Goal: Task Accomplishment & Management: Use online tool/utility

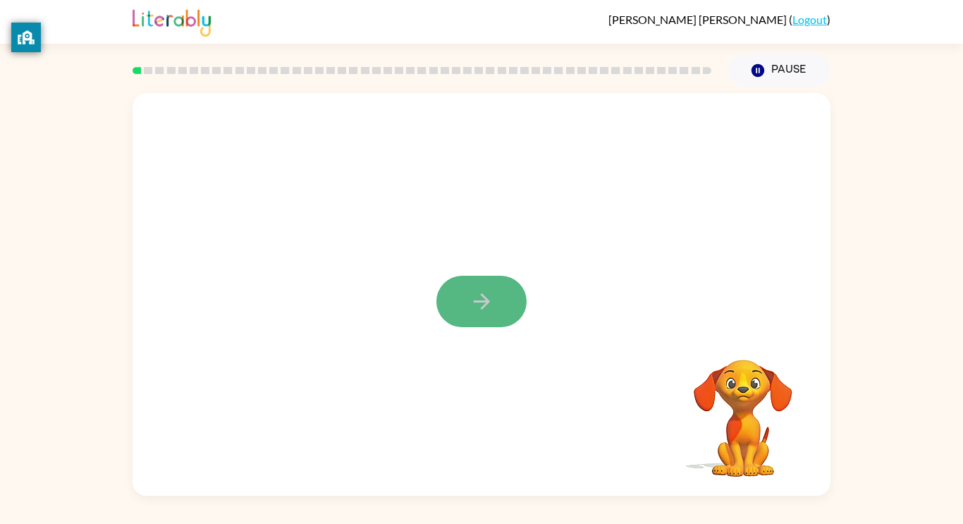
click at [484, 296] on icon "button" at bounding box center [481, 301] width 16 height 16
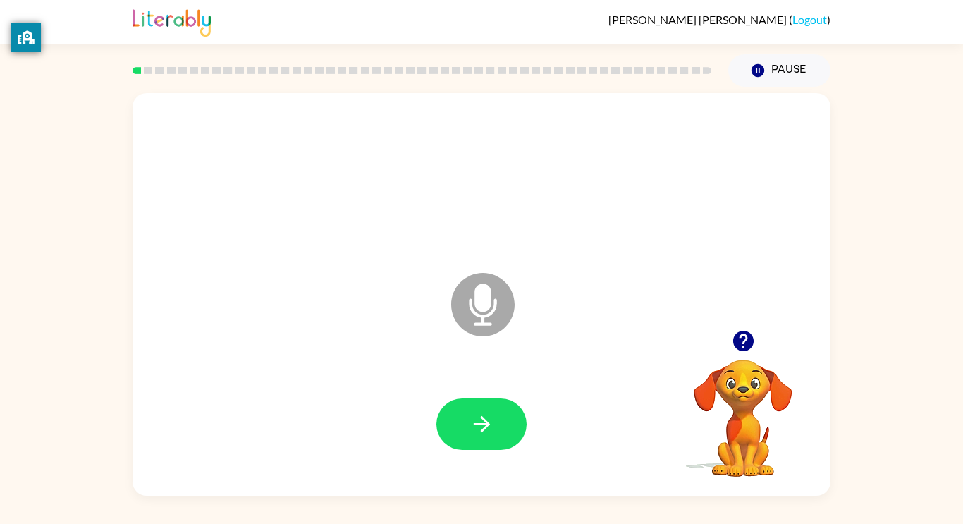
click at [476, 313] on icon "Microphone The Microphone is here when it is your turn to talk" at bounding box center [553, 322] width 211 height 106
click at [467, 436] on button "button" at bounding box center [481, 423] width 90 height 51
click at [487, 431] on icon "button" at bounding box center [482, 424] width 25 height 25
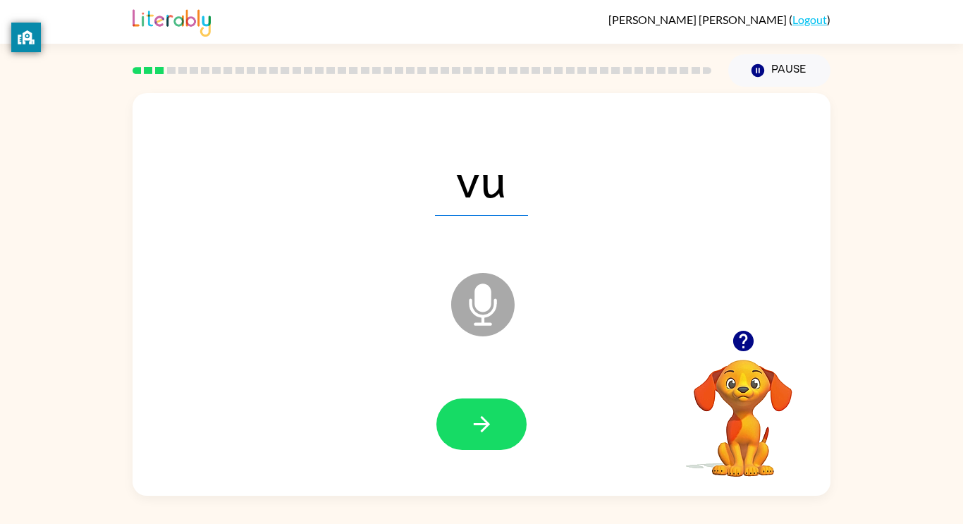
click at [487, 431] on icon "button" at bounding box center [482, 424] width 25 height 25
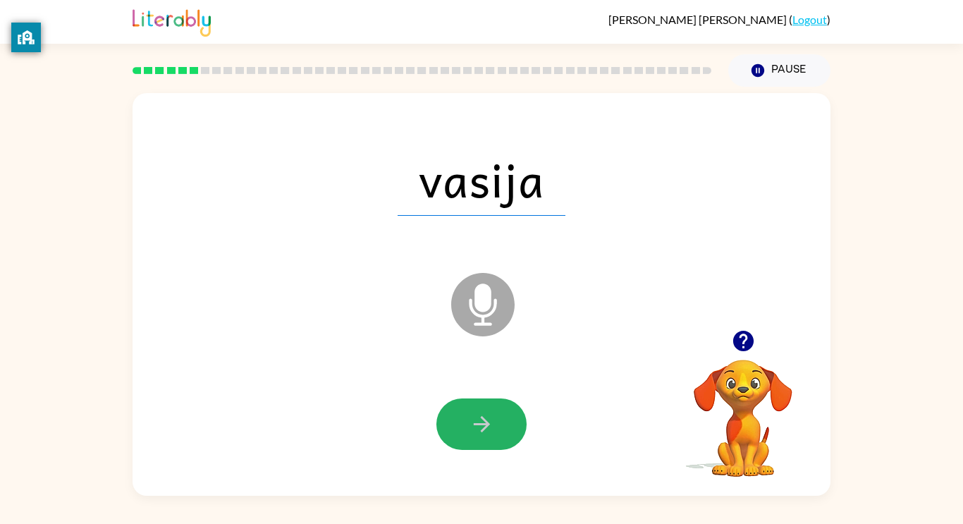
click at [487, 431] on icon "button" at bounding box center [482, 424] width 25 height 25
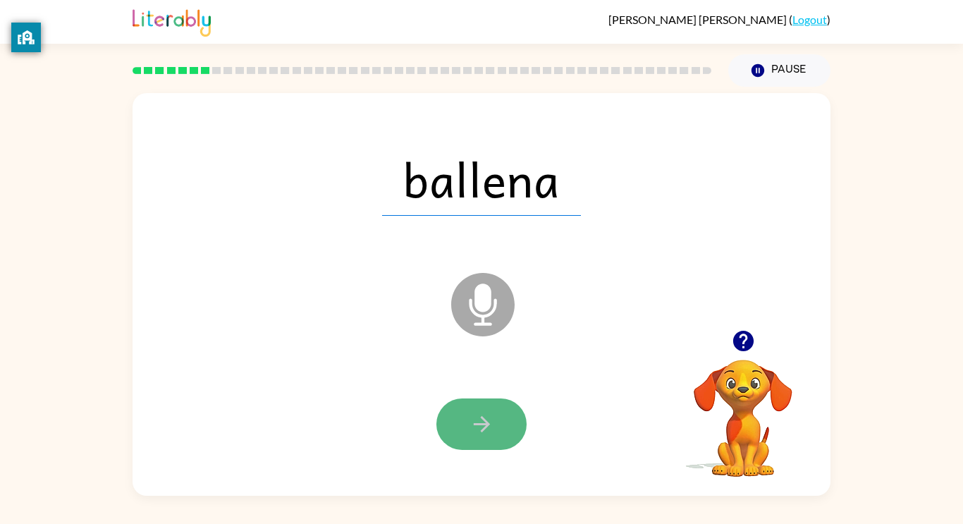
click at [488, 432] on icon "button" at bounding box center [482, 424] width 25 height 25
drag, startPoint x: 488, startPoint y: 432, endPoint x: 485, endPoint y: 425, distance: 7.6
click at [485, 425] on icon "button" at bounding box center [482, 424] width 25 height 25
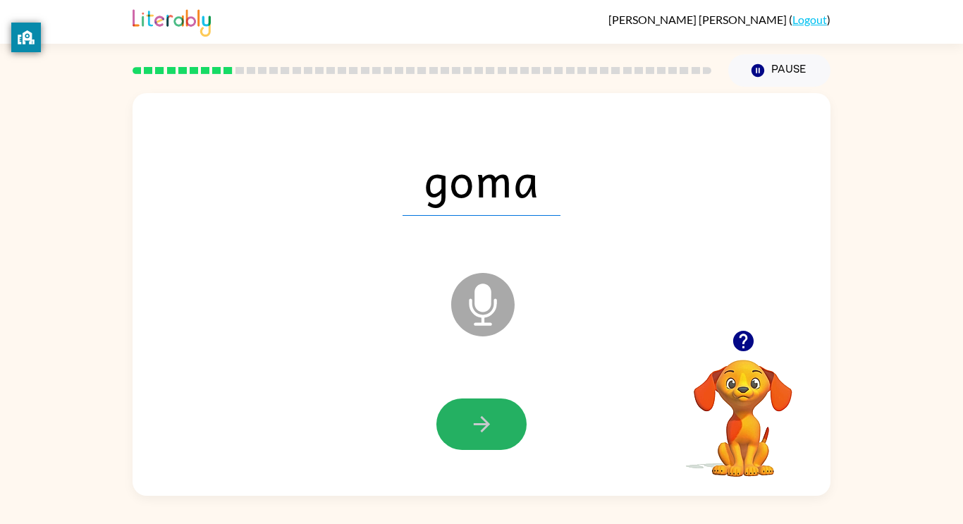
click at [485, 425] on icon "button" at bounding box center [481, 424] width 16 height 16
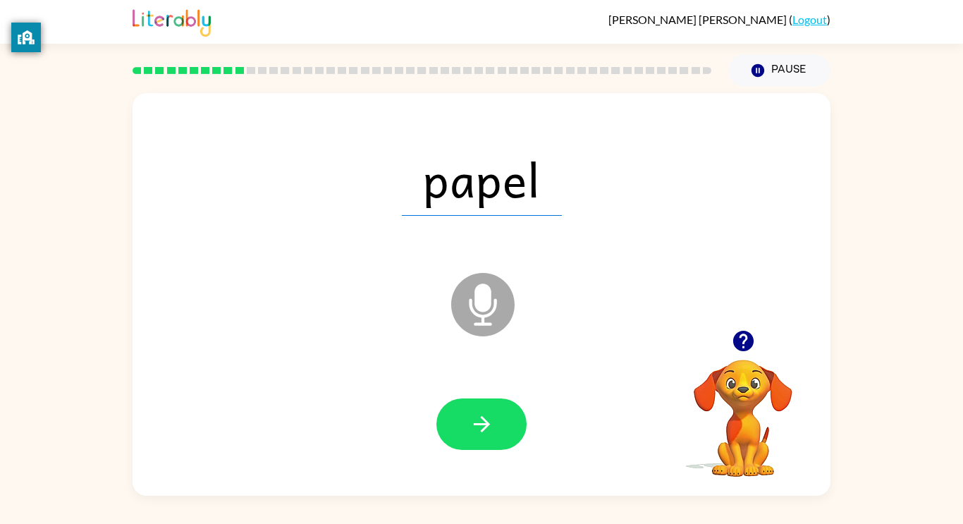
click at [485, 425] on icon "button" at bounding box center [481, 424] width 16 height 16
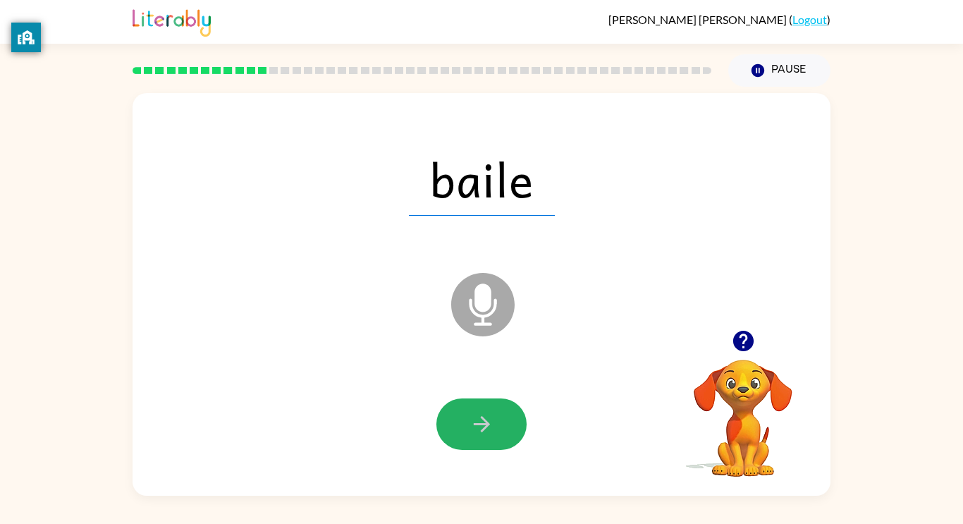
click at [485, 425] on icon "button" at bounding box center [481, 424] width 16 height 16
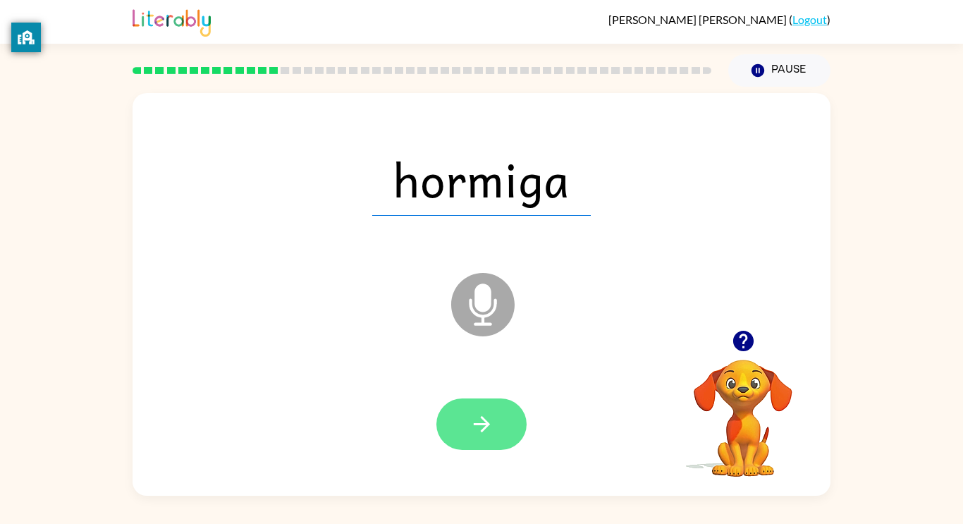
click at [509, 443] on button "button" at bounding box center [481, 423] width 90 height 51
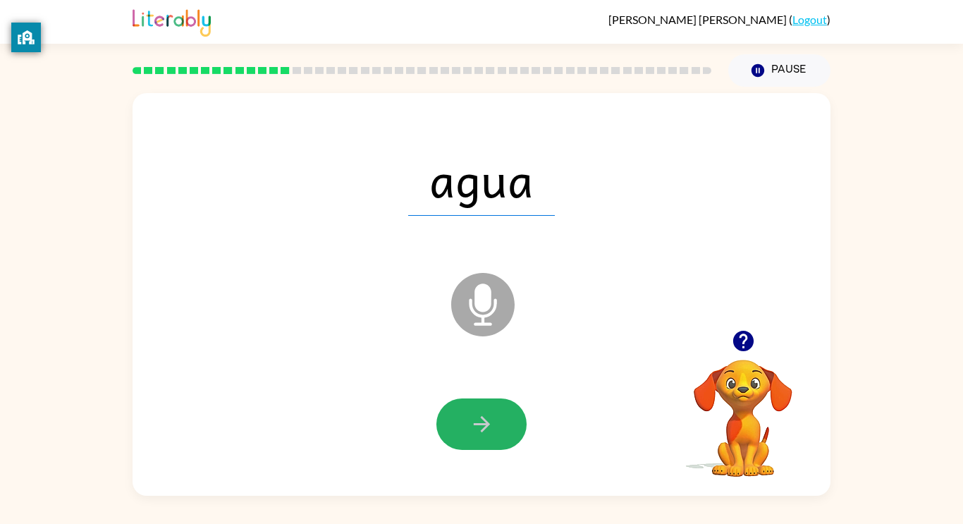
click at [482, 428] on icon "button" at bounding box center [482, 424] width 25 height 25
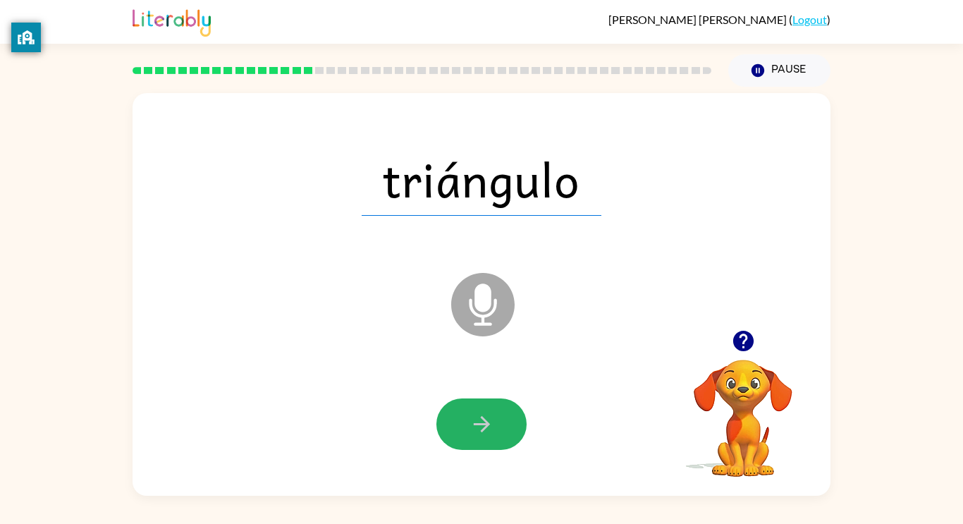
click at [482, 428] on icon "button" at bounding box center [482, 424] width 25 height 25
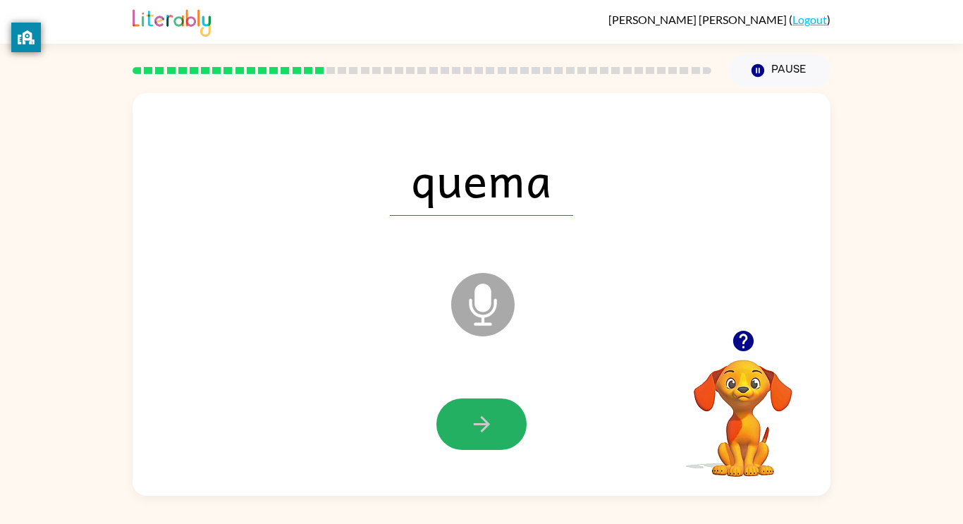
click at [482, 428] on icon "button" at bounding box center [482, 424] width 25 height 25
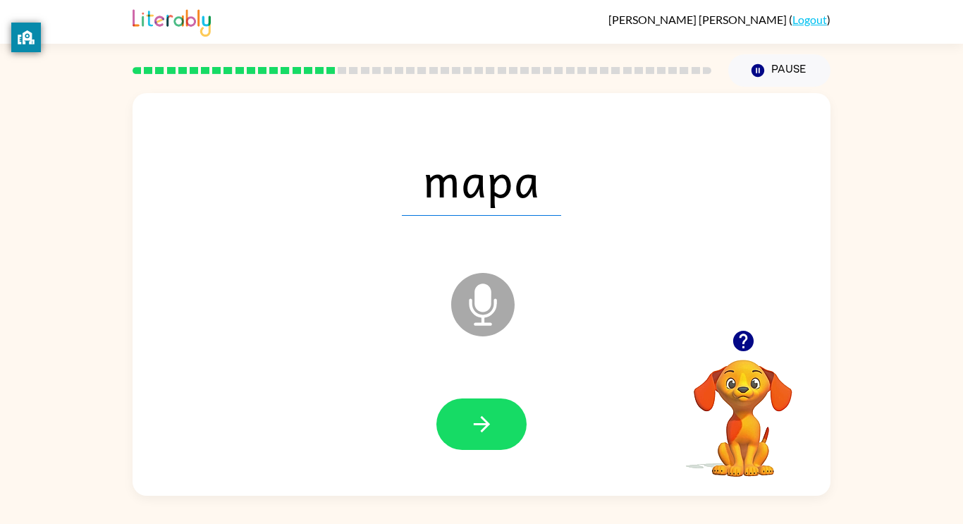
click at [482, 428] on icon "button" at bounding box center [482, 424] width 25 height 25
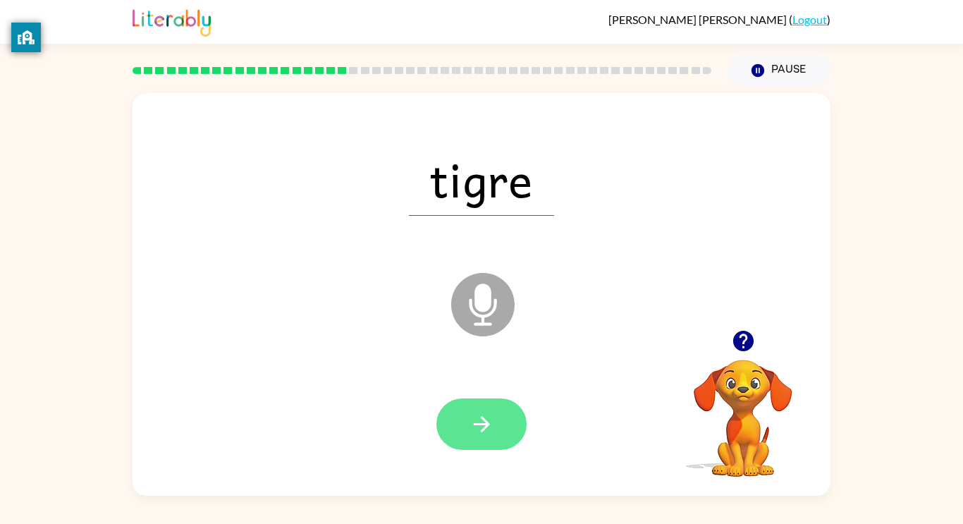
click at [487, 429] on icon "button" at bounding box center [482, 424] width 25 height 25
click at [486, 431] on icon "button" at bounding box center [482, 424] width 25 height 25
click at [513, 424] on button "button" at bounding box center [481, 423] width 90 height 51
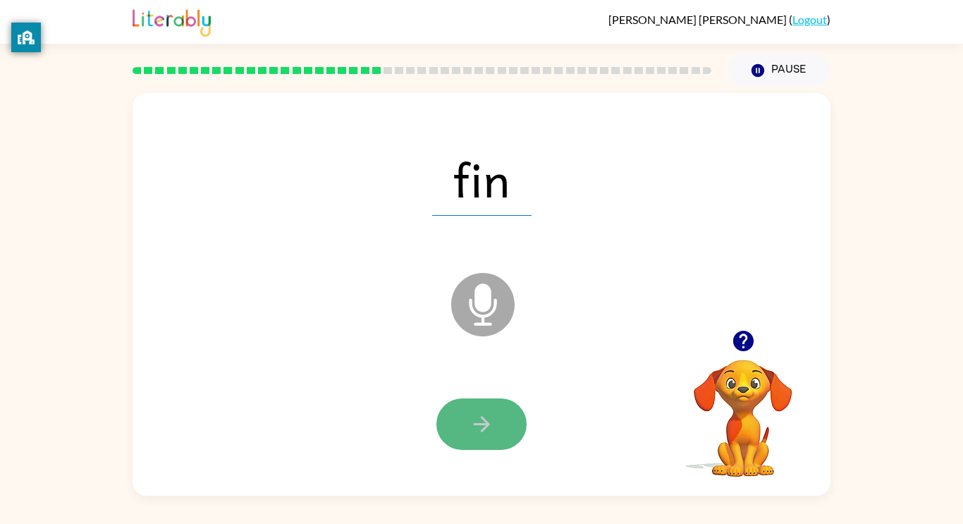
click at [515, 426] on button "button" at bounding box center [481, 423] width 90 height 51
click at [517, 426] on button "button" at bounding box center [481, 423] width 90 height 51
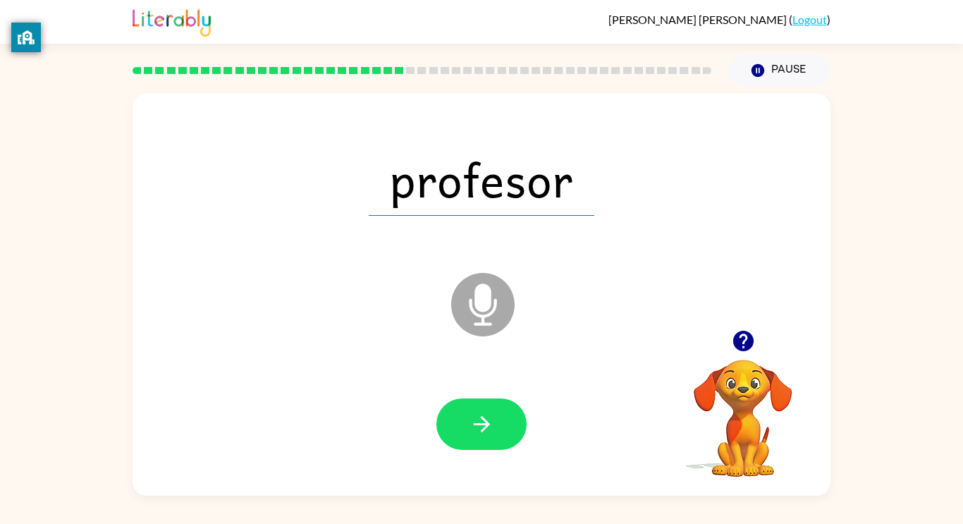
click at [517, 426] on button "button" at bounding box center [481, 423] width 90 height 51
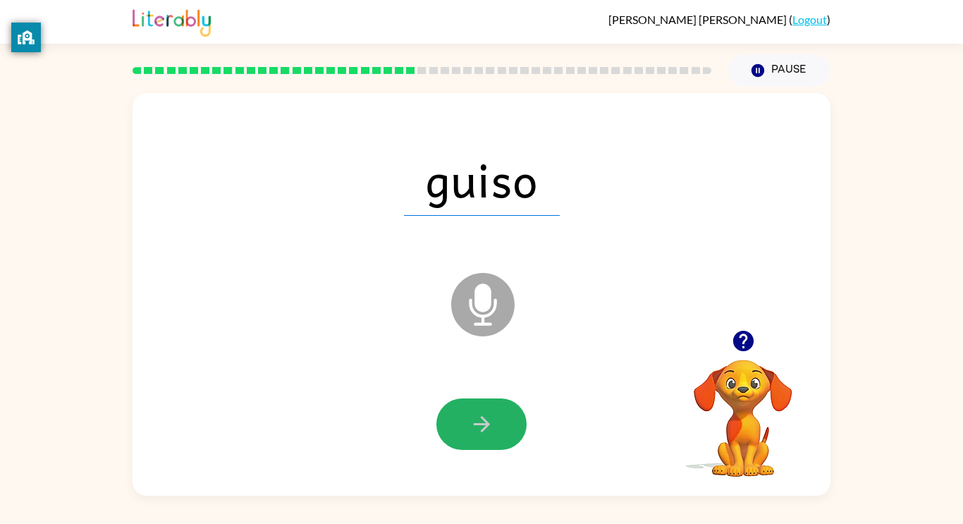
click at [517, 426] on button "button" at bounding box center [481, 423] width 90 height 51
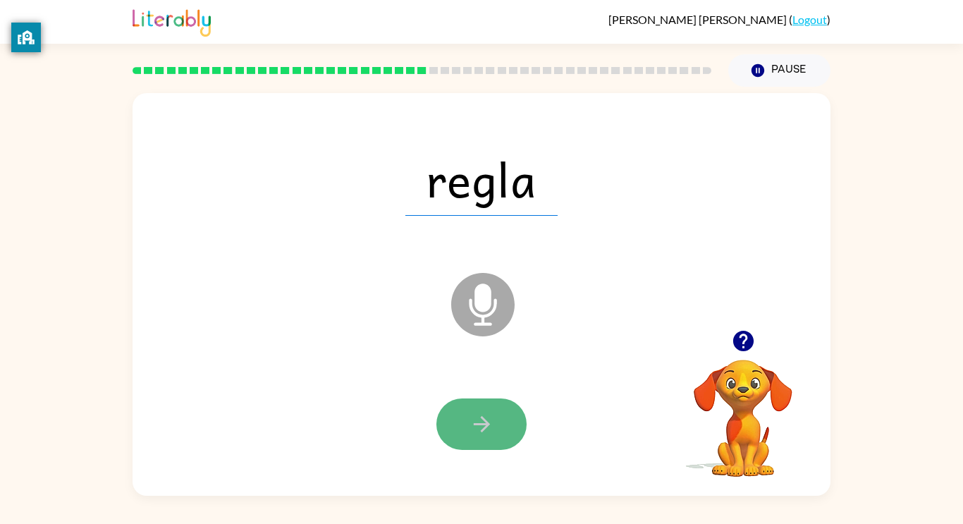
click at [518, 426] on button "button" at bounding box center [481, 423] width 90 height 51
click at [522, 427] on button "button" at bounding box center [481, 423] width 90 height 51
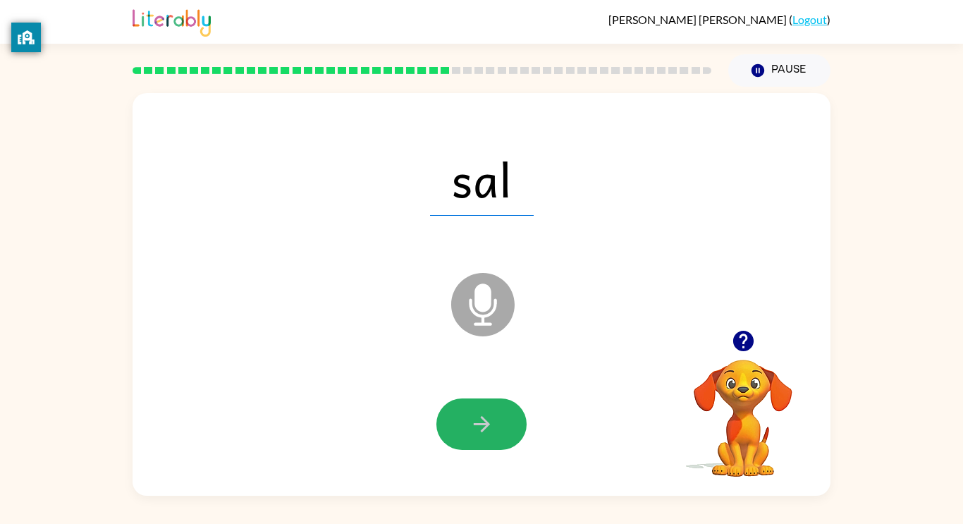
click at [522, 427] on button "button" at bounding box center [481, 423] width 90 height 51
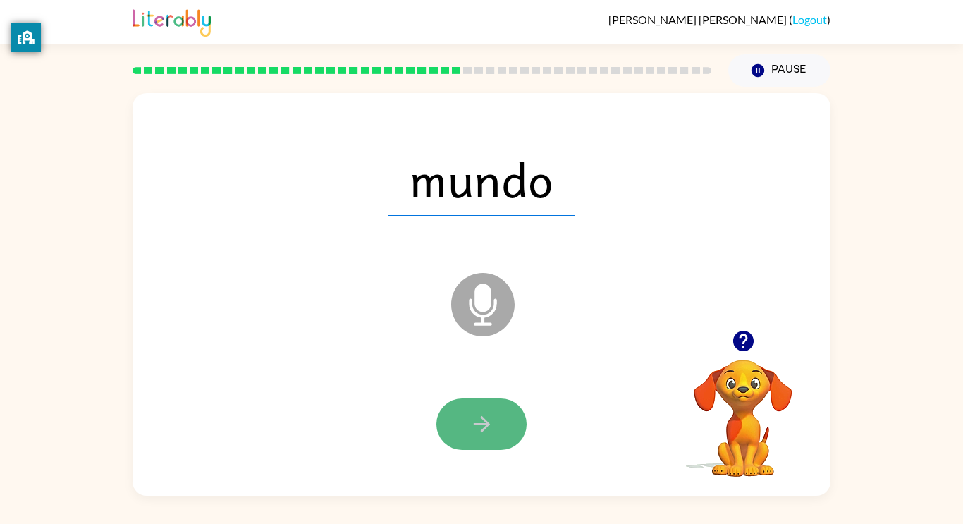
click at [483, 425] on icon "button" at bounding box center [482, 424] width 25 height 25
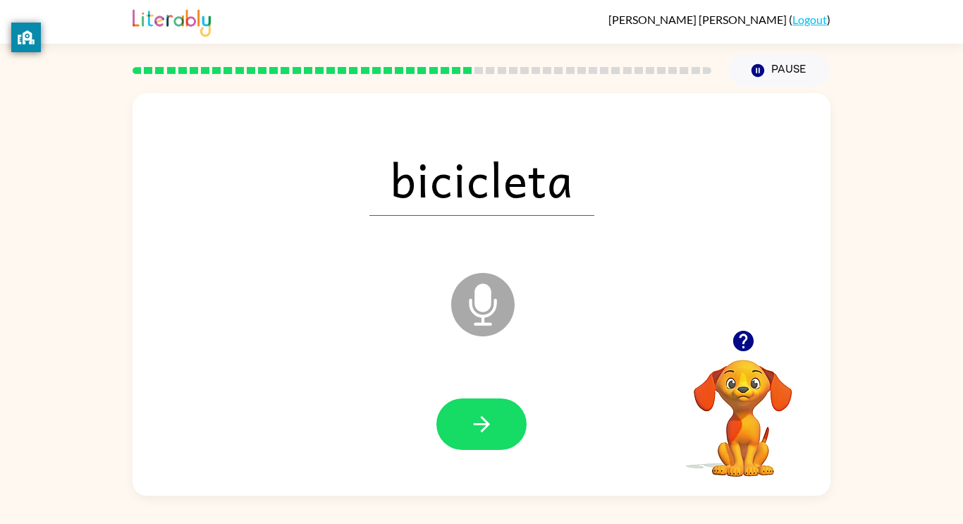
click at [483, 425] on icon "button" at bounding box center [482, 424] width 25 height 25
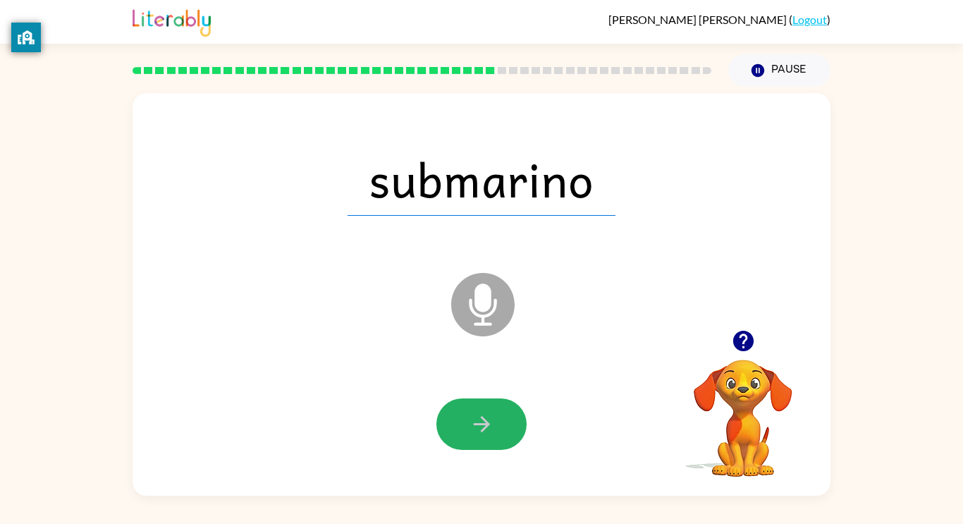
click at [483, 425] on icon "button" at bounding box center [482, 424] width 25 height 25
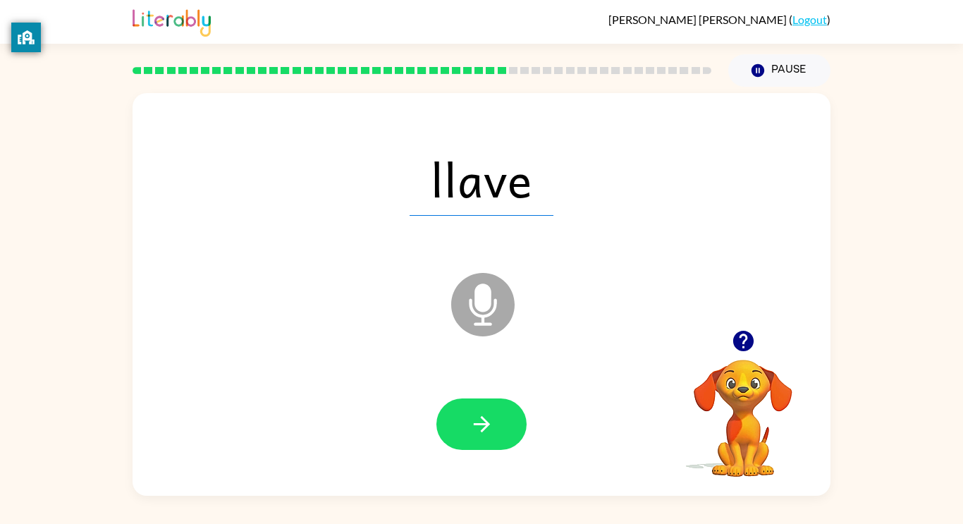
click at [483, 425] on icon "button" at bounding box center [482, 424] width 25 height 25
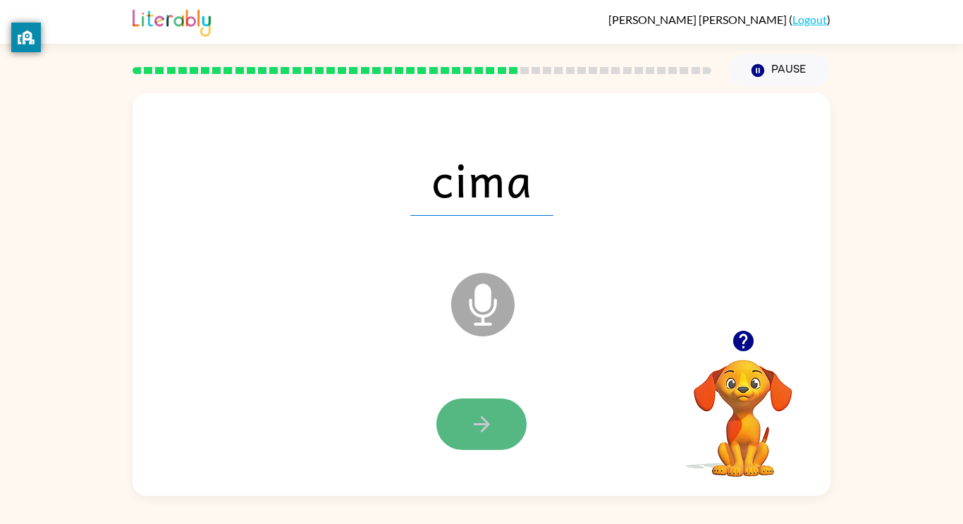
click at [487, 427] on icon "button" at bounding box center [482, 424] width 25 height 25
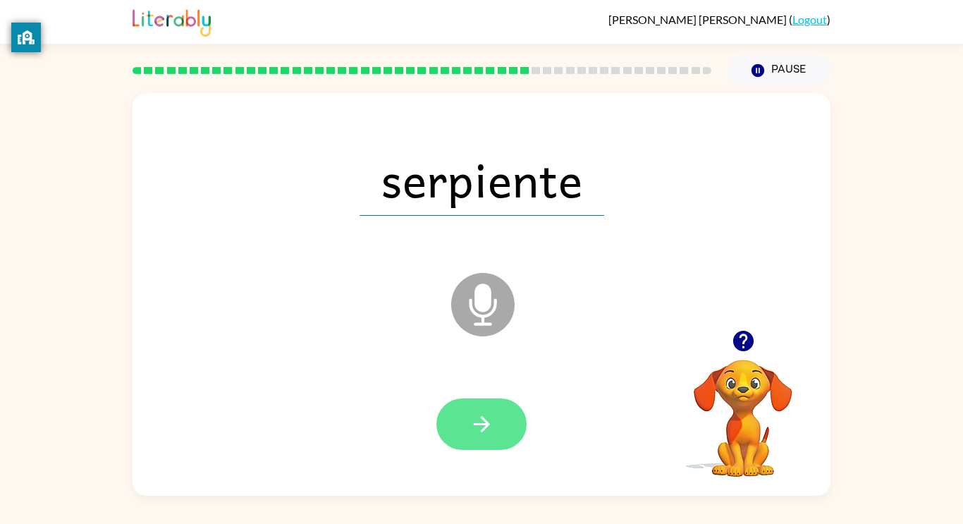
click at [485, 438] on button "button" at bounding box center [481, 423] width 90 height 51
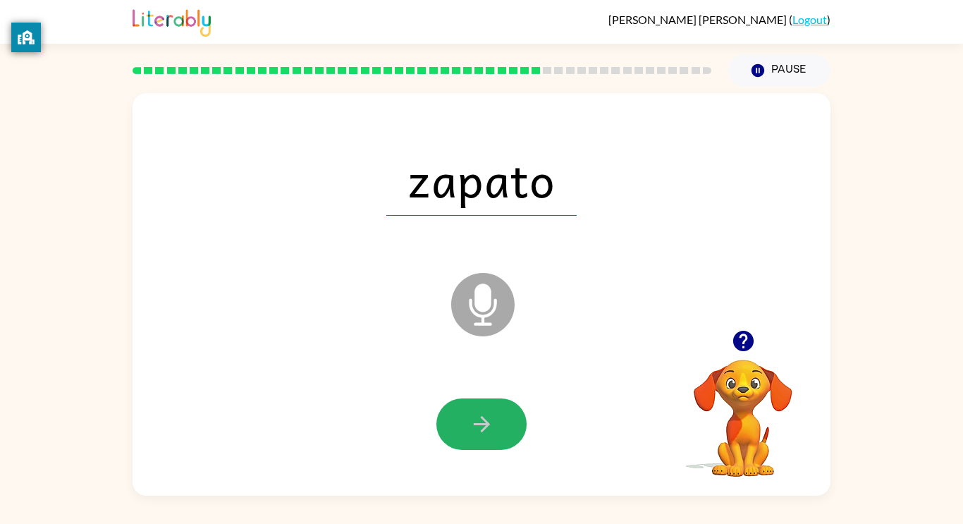
click at [485, 438] on button "button" at bounding box center [481, 423] width 90 height 51
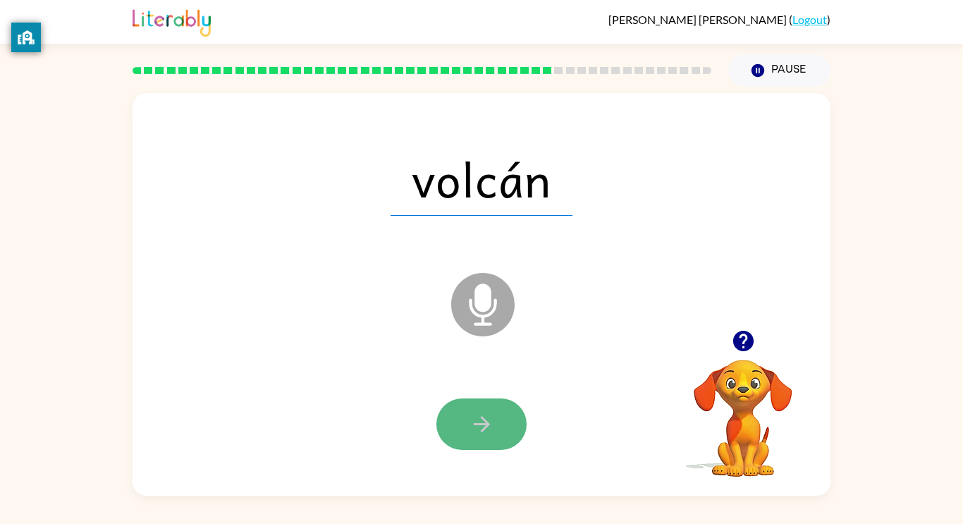
click at [485, 440] on button "button" at bounding box center [481, 423] width 90 height 51
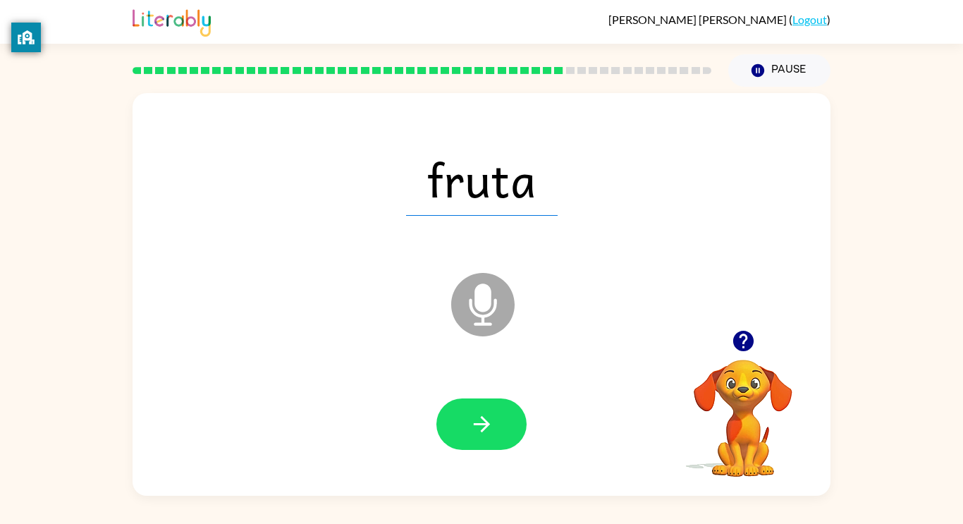
click at [489, 437] on button "button" at bounding box center [481, 423] width 90 height 51
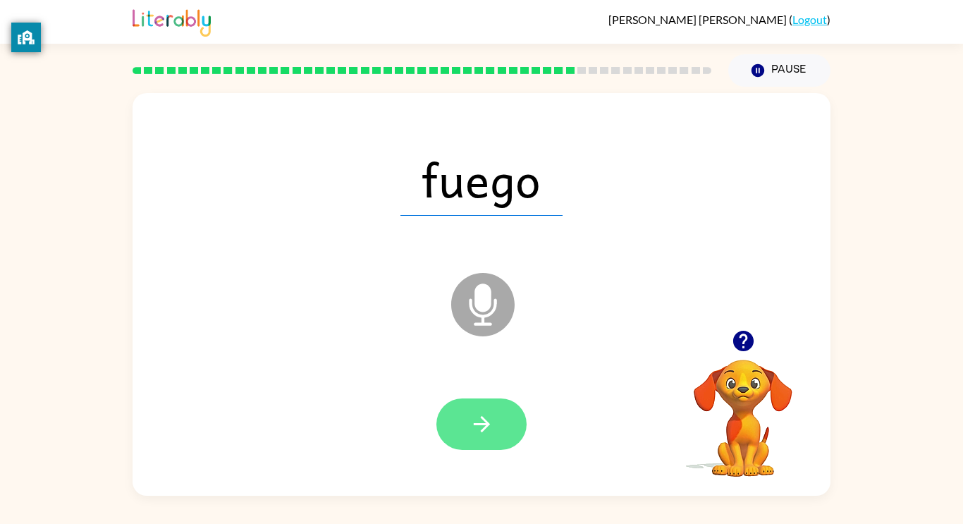
click at [489, 424] on icon "button" at bounding box center [482, 424] width 25 height 25
click at [484, 434] on icon "button" at bounding box center [482, 424] width 25 height 25
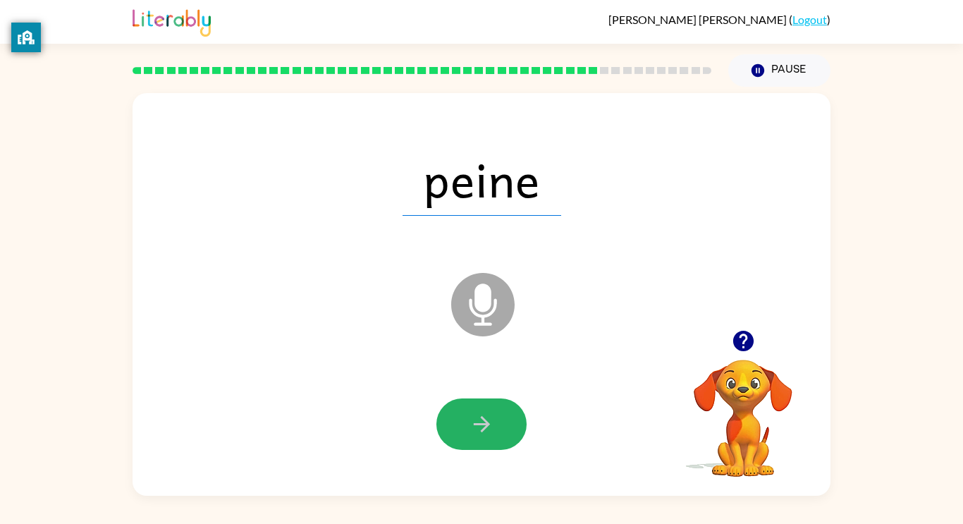
click at [484, 434] on icon "button" at bounding box center [482, 424] width 25 height 25
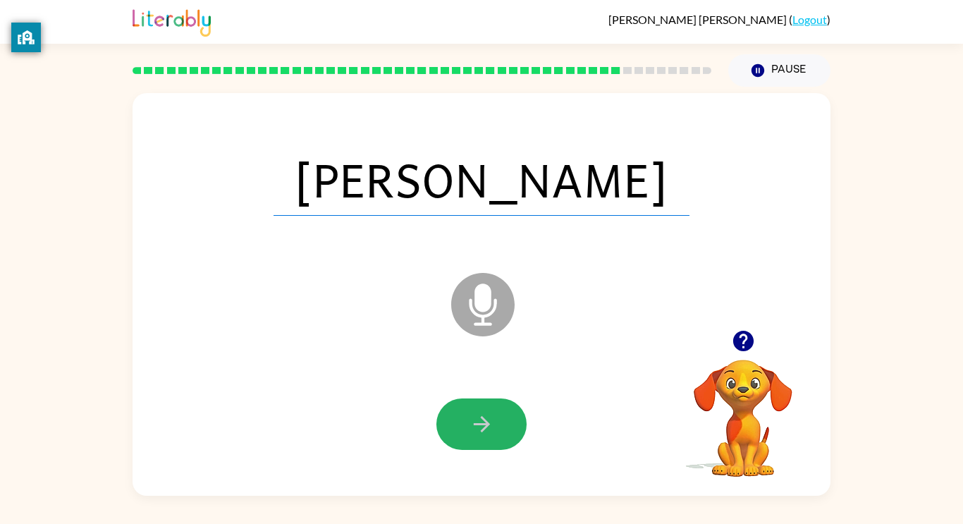
click at [484, 434] on icon "button" at bounding box center [482, 424] width 25 height 25
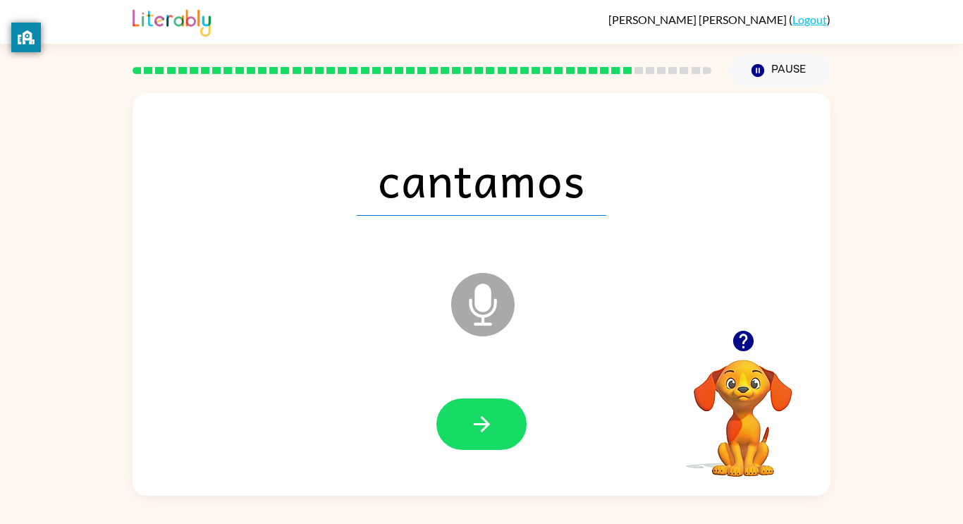
click at [484, 434] on icon "button" at bounding box center [482, 424] width 25 height 25
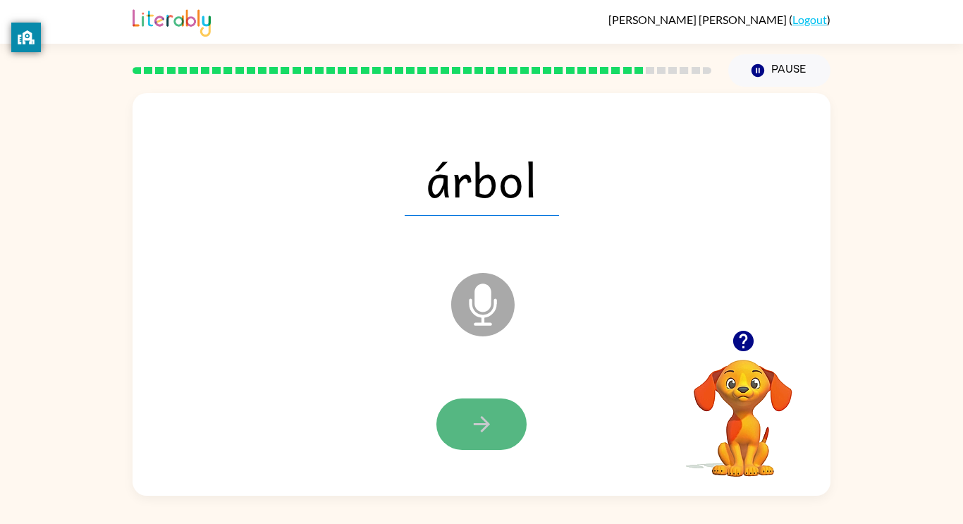
click at [488, 435] on icon "button" at bounding box center [482, 424] width 25 height 25
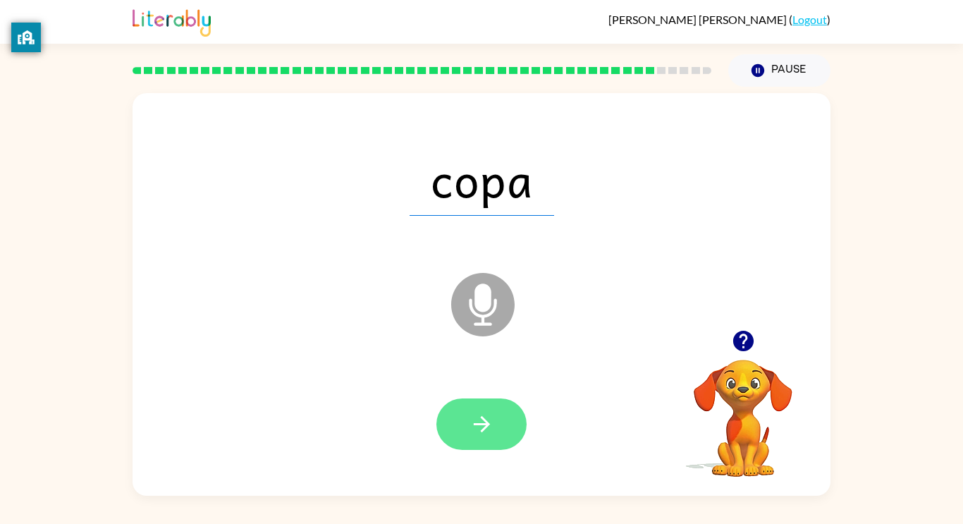
click at [489, 436] on button "button" at bounding box center [481, 423] width 90 height 51
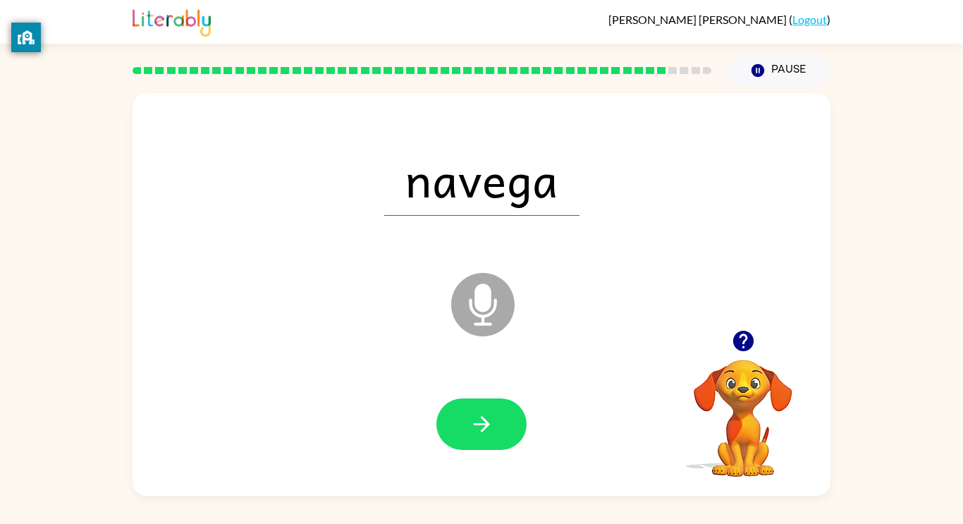
click at [489, 436] on button "button" at bounding box center [481, 423] width 90 height 51
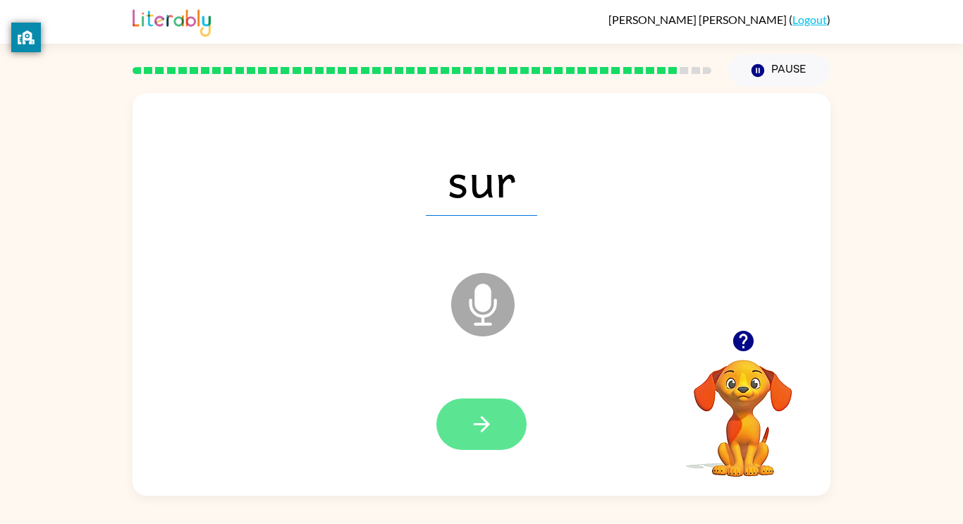
click at [486, 436] on button "button" at bounding box center [481, 423] width 90 height 51
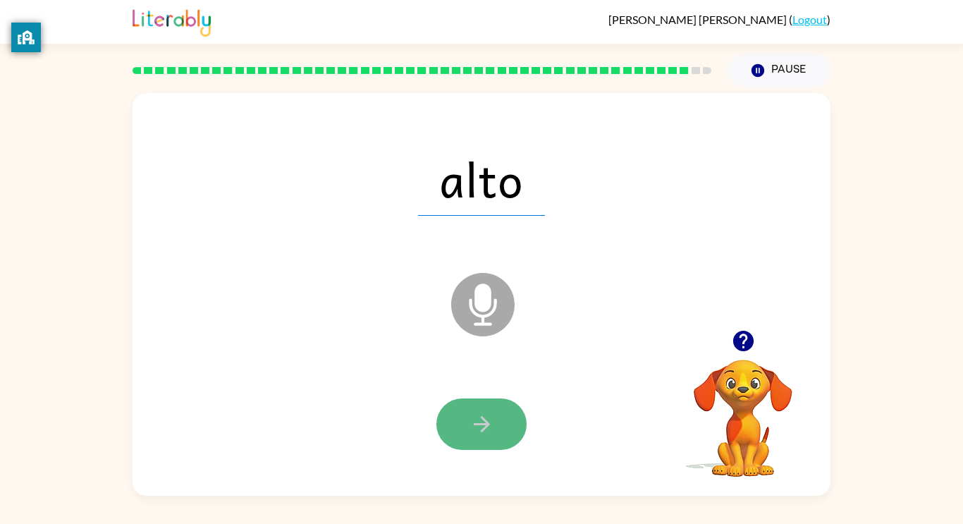
click at [486, 436] on button "button" at bounding box center [481, 423] width 90 height 51
